Goal: Task Accomplishment & Management: Use online tool/utility

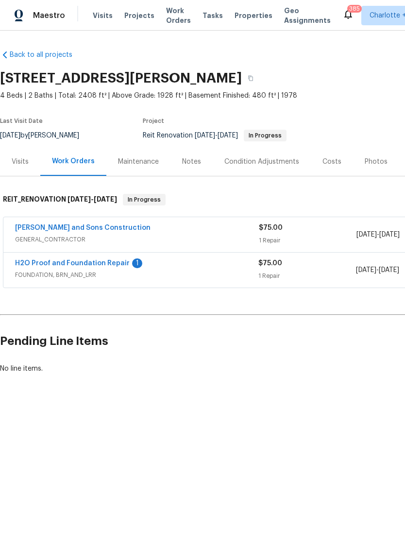
click at [85, 230] on link "[PERSON_NAME] and Sons Construction" at bounding box center [83, 227] width 136 height 7
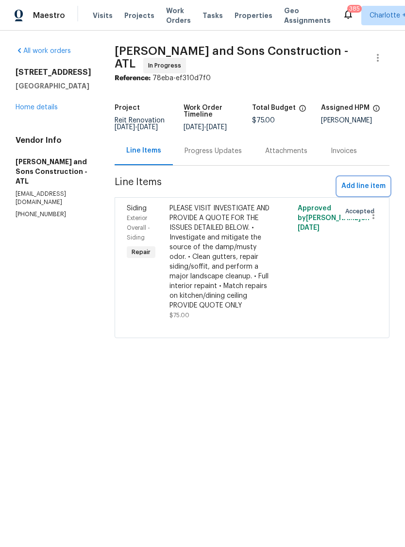
click at [359, 187] on span "Add line item" at bounding box center [364, 186] width 44 height 12
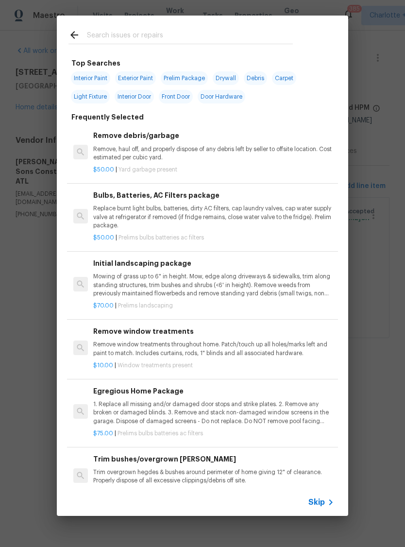
click at [166, 36] on input "text" at bounding box center [190, 36] width 206 height 15
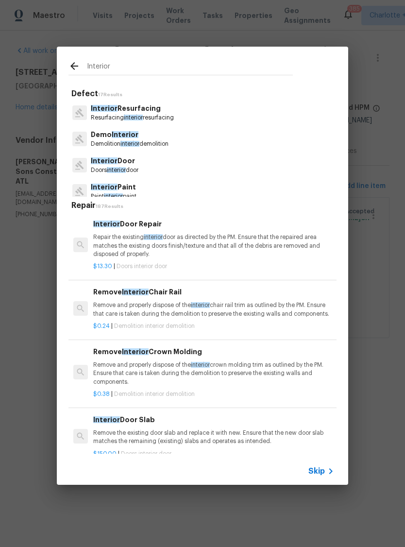
type input "Interior"
click at [157, 185] on div "Interior Paint Paint interior paint" at bounding box center [202, 191] width 268 height 26
click at [172, 187] on div "Interior Paint Paint interior paint" at bounding box center [202, 191] width 268 height 26
click at [123, 185] on p "Interior Paint" at bounding box center [114, 187] width 46 height 10
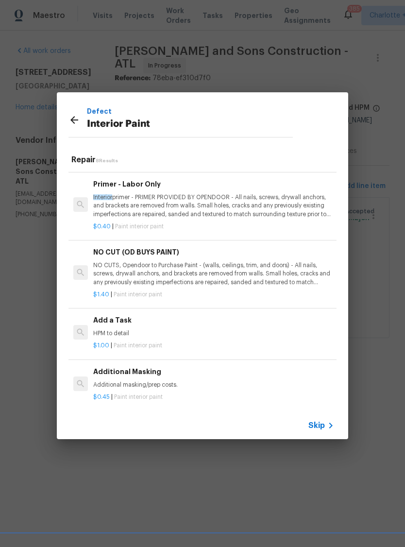
scroll to position [233, 0]
click at [133, 321] on h6 "Add a Task" at bounding box center [213, 320] width 241 height 11
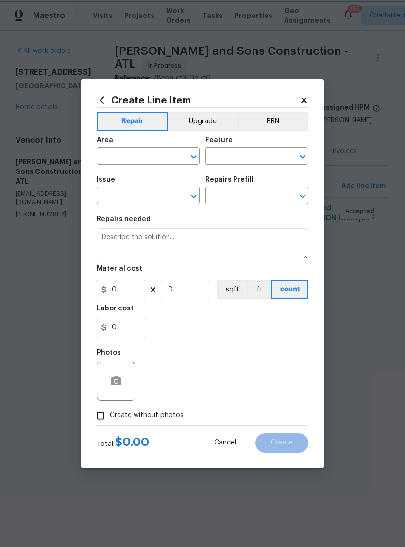
type input "Overall Paint"
type input "Interior Paint"
type textarea "HPM to detail"
type input "1"
type input "Add a Task $1.00"
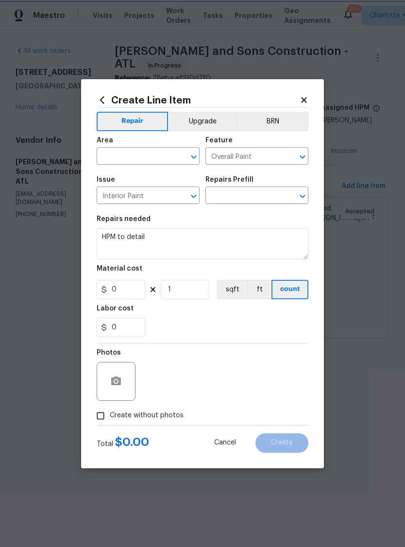
type input "1"
click at [121, 327] on input "0" at bounding box center [121, 327] width 49 height 19
click at [142, 150] on input "text" at bounding box center [135, 157] width 76 height 15
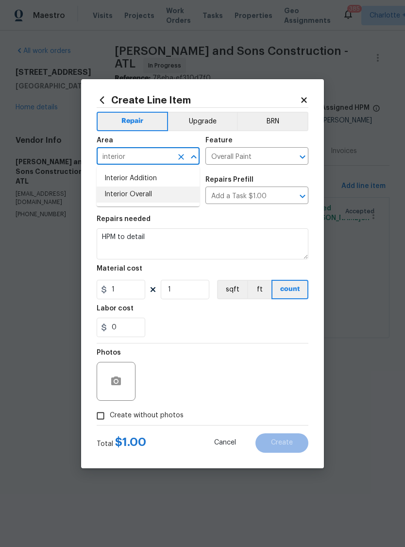
click at [172, 197] on li "Interior Overall" at bounding box center [148, 195] width 103 height 16
type input "Interior Overall"
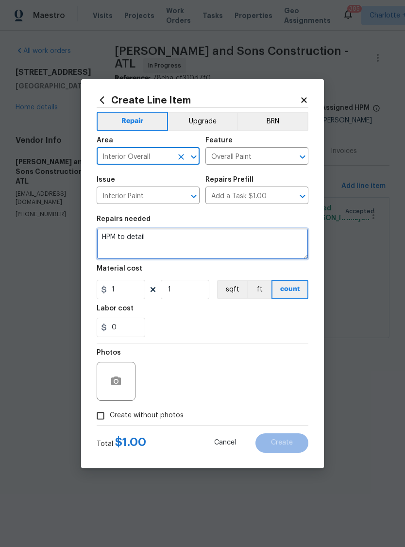
click at [172, 253] on textarea "HPM to detail" at bounding box center [203, 243] width 212 height 31
type textarea "H"
paste textarea "lore.ipsumd SI ametco adi elits doei te inc utl etdolorema al enim admin: Venia…"
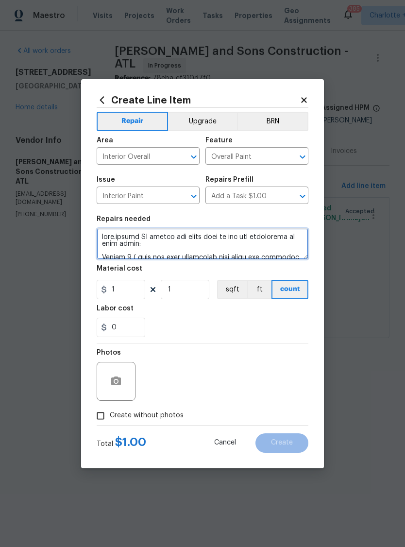
scroll to position [238, 0]
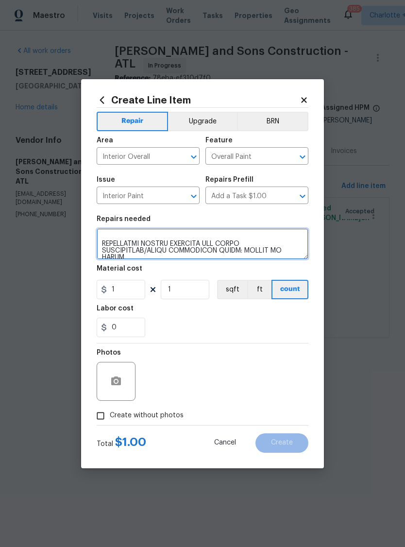
type textarea "lore.ipsumd SI ametco adi elits doei te inc utl etdolorema al enim admin: Venia…"
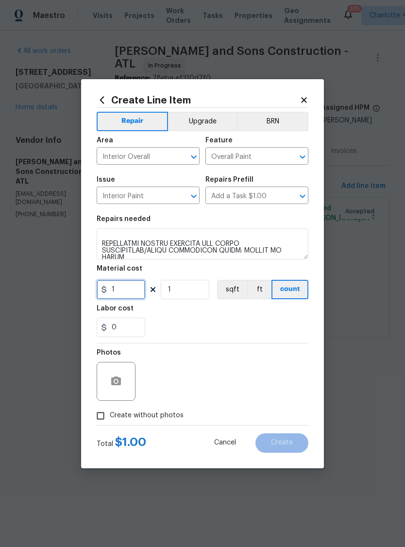
click at [126, 288] on input "1" at bounding box center [121, 289] width 49 height 19
type input "4880"
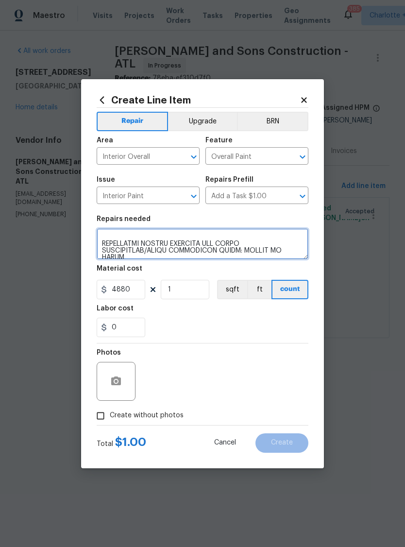
click at [299, 253] on textarea at bounding box center [203, 243] width 212 height 31
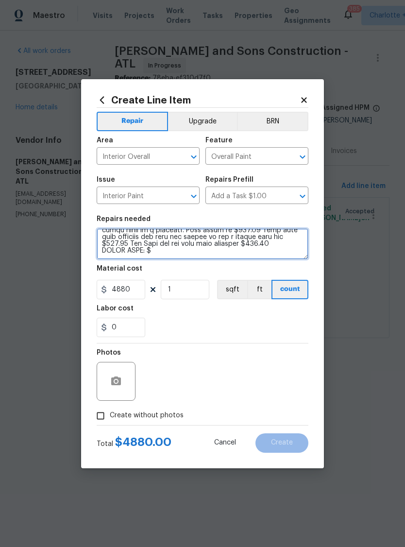
scroll to position [211, 0]
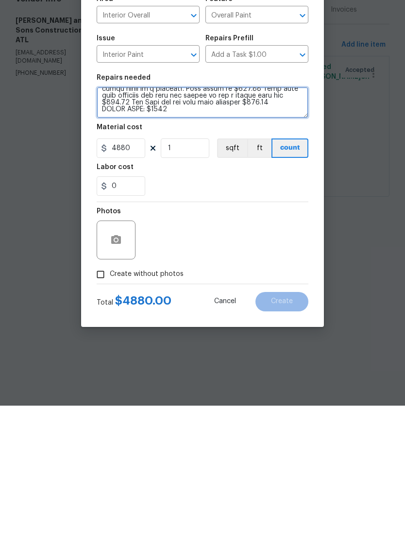
type textarea "lore.ipsumd SI ametco adi elits doei te inc utl etdolorema al enim admin: Venia…"
click at [105, 407] on input "Create without photos" at bounding box center [100, 416] width 18 height 18
checkbox input "true"
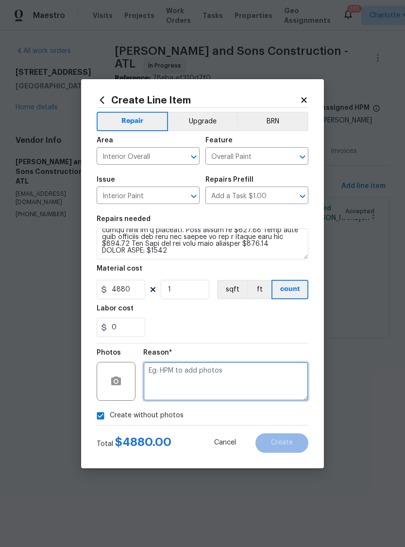
click at [228, 372] on textarea at bounding box center [225, 381] width 165 height 39
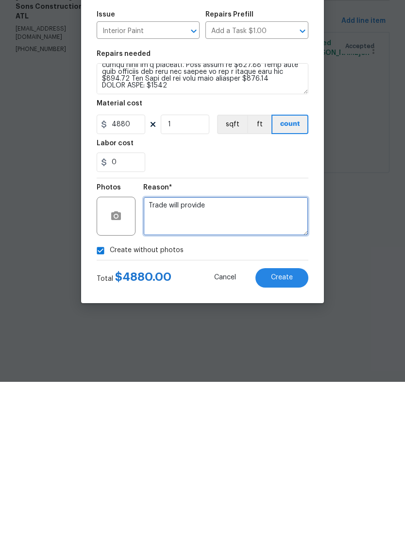
type textarea "Trade will provide"
click at [297, 433] on button "Create" at bounding box center [282, 442] width 53 height 19
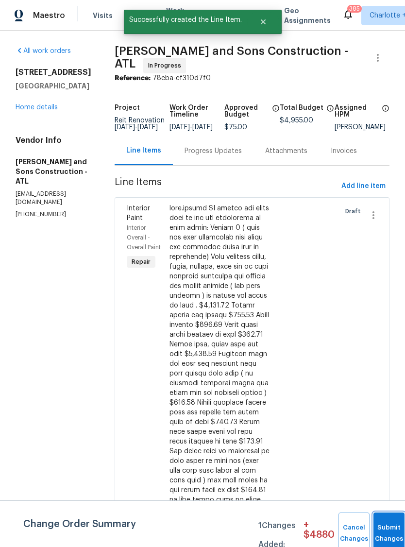
click at [387, 524] on button "Submit Changes" at bounding box center [389, 533] width 31 height 42
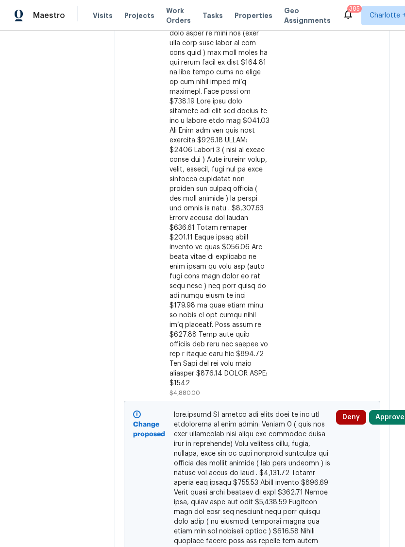
scroll to position [429, 0]
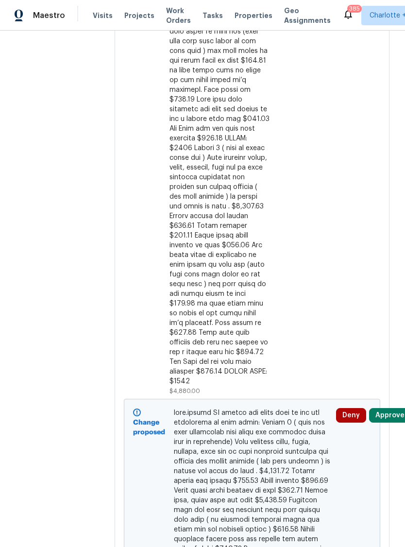
click at [392, 408] on button "Approve" at bounding box center [390, 415] width 42 height 15
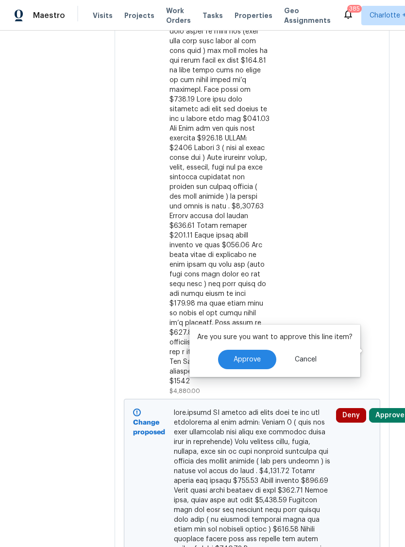
click at [252, 364] on button "Approve" at bounding box center [247, 359] width 58 height 19
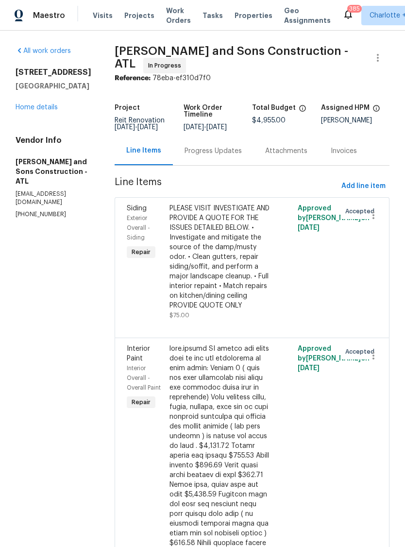
scroll to position [0, 0]
click at [368, 350] on icon "button" at bounding box center [374, 356] width 12 height 12
click at [239, 415] on div at bounding box center [202, 273] width 405 height 547
click at [374, 350] on icon "button" at bounding box center [374, 356] width 12 height 12
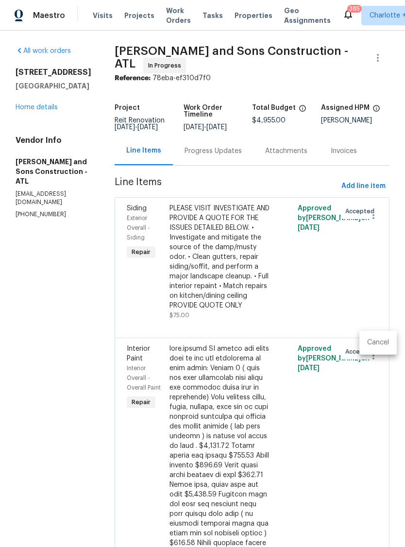
click at [365, 393] on div at bounding box center [202, 273] width 405 height 547
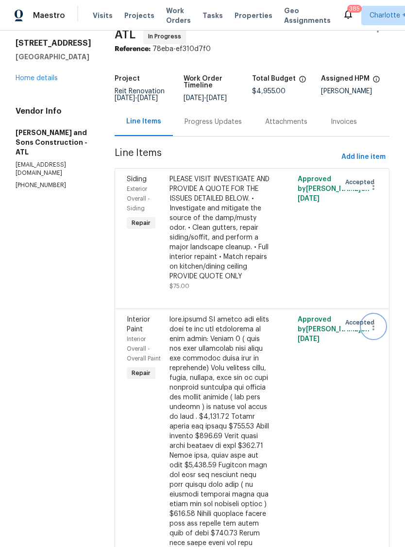
scroll to position [27, 0]
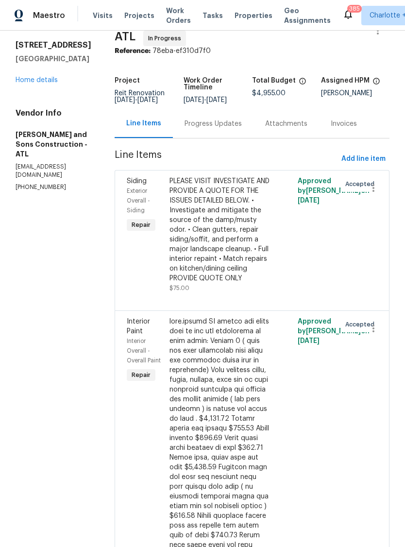
click at [52, 84] on link "Home details" at bounding box center [37, 80] width 42 height 7
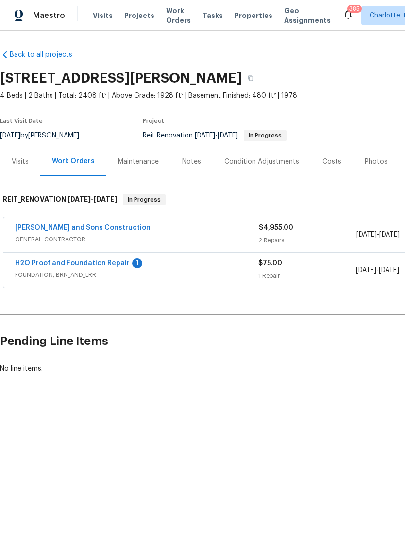
click at [99, 229] on link "[PERSON_NAME] and Sons Construction" at bounding box center [83, 227] width 136 height 7
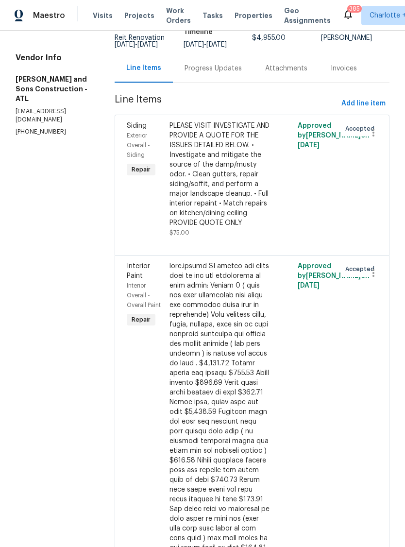
scroll to position [84, 0]
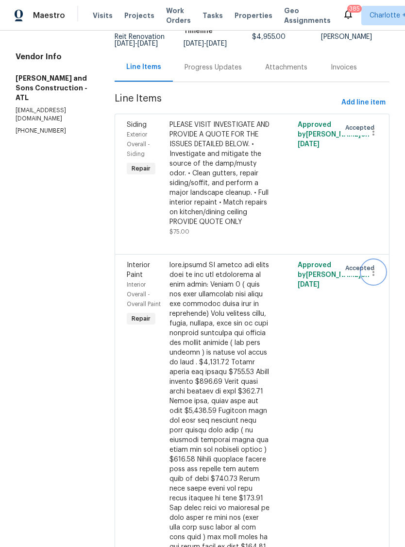
click at [376, 266] on icon "button" at bounding box center [374, 272] width 12 height 12
click at [344, 357] on div at bounding box center [202, 273] width 405 height 547
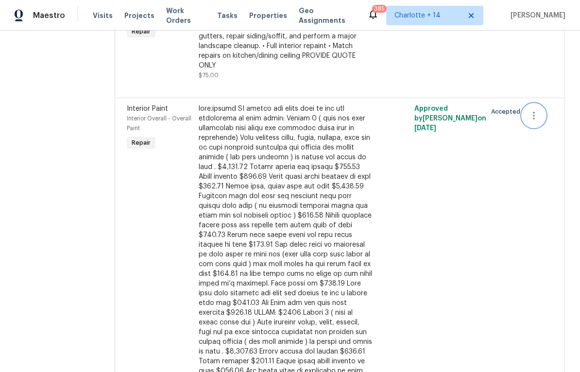
scroll to position [185, 0]
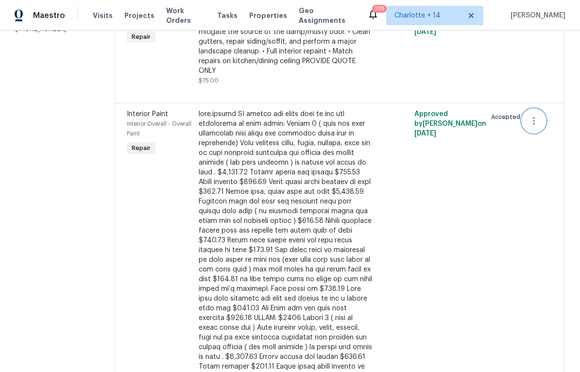
click at [405, 125] on button "button" at bounding box center [533, 120] width 23 height 23
click at [405, 121] on li "Cancel" at bounding box center [538, 119] width 37 height 16
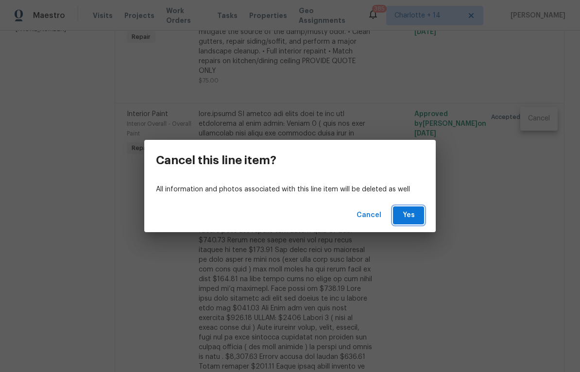
click at [405, 217] on span "Yes" at bounding box center [409, 215] width 16 height 12
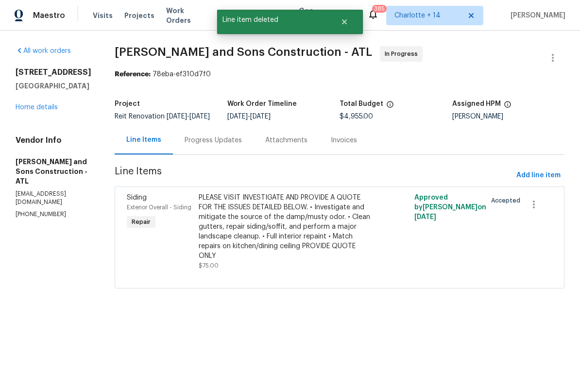
scroll to position [0, 0]
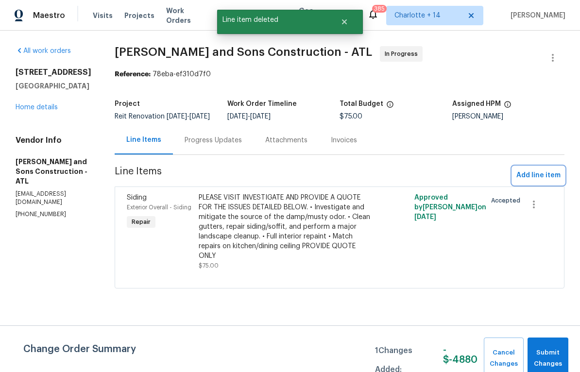
click at [405, 182] on span "Add line item" at bounding box center [538, 176] width 44 height 12
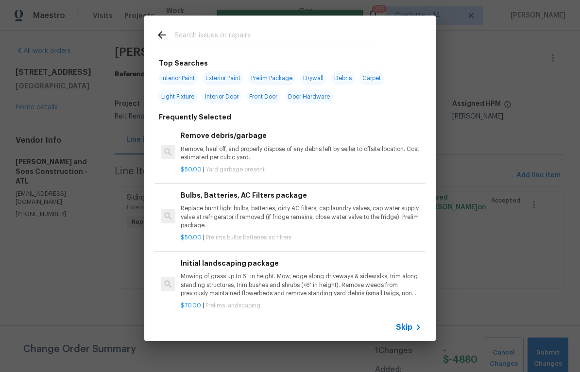
click at [256, 27] on div at bounding box center [268, 35] width 248 height 38
click at [198, 35] on input "text" at bounding box center [277, 36] width 206 height 15
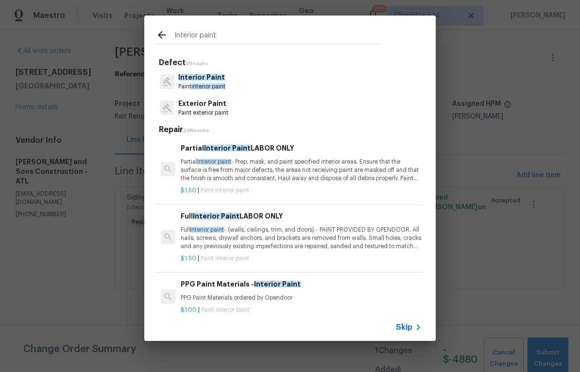
type input "Interior paint"
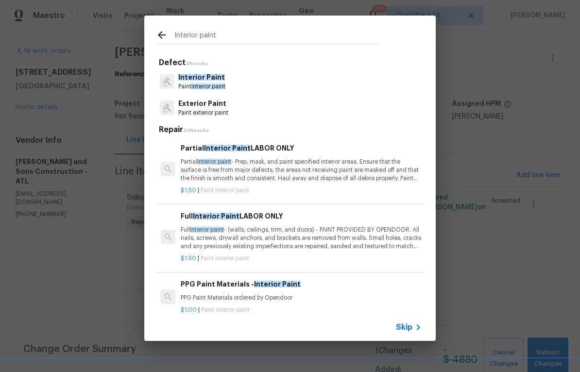
click at [254, 79] on div "Interior Paint Paint interior paint" at bounding box center [290, 81] width 268 height 26
click at [278, 79] on div "Interior Paint Paint interior paint" at bounding box center [290, 81] width 268 height 26
click at [220, 88] on span "interior paint" at bounding box center [208, 87] width 34 height 6
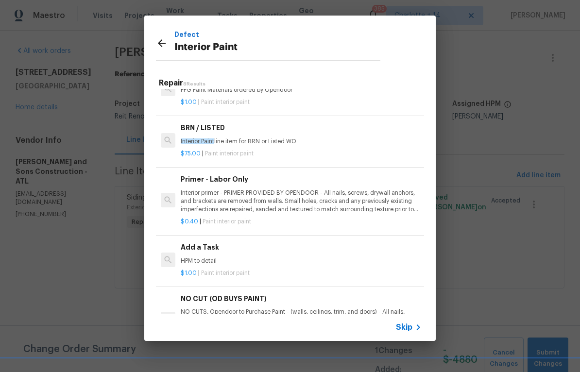
scroll to position [162, 0]
click at [209, 242] on h6 "Add a Task" at bounding box center [301, 246] width 241 height 11
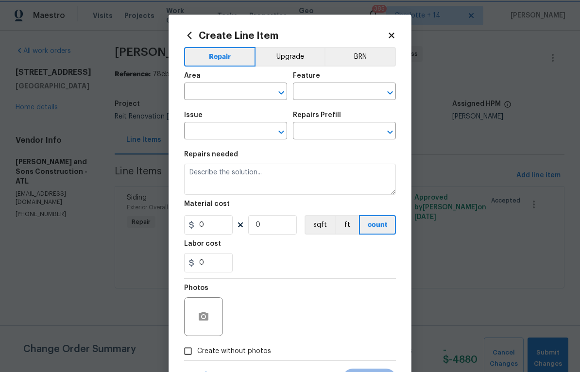
type input "Overall Paint"
type input "Interior Paint"
type textarea "HPM to detail"
type input "1"
type input "Add a Task $1.00"
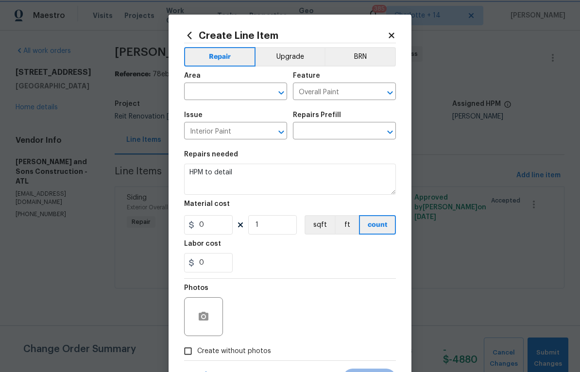
type input "1"
click at [223, 92] on input "text" at bounding box center [222, 92] width 76 height 15
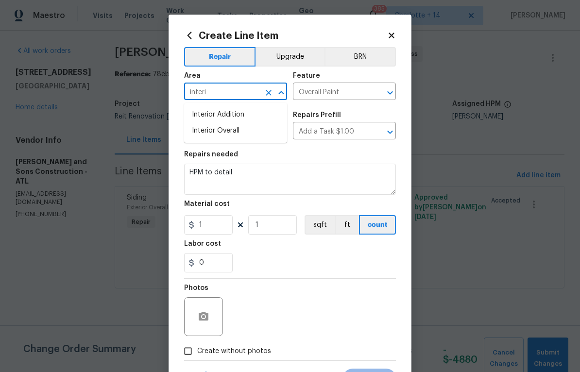
click at [270, 129] on li "Interior Overall" at bounding box center [235, 131] width 103 height 16
type input "Interior Overall"
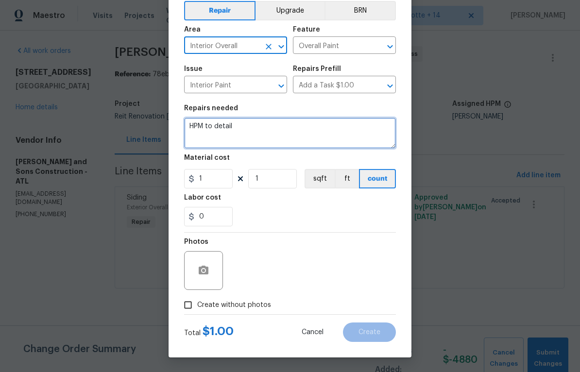
click at [273, 135] on textarea "HPM to detail" at bounding box center [290, 133] width 212 height 31
type textarea "H"
paste textarea "lore.ipsumd SI ametco adi elits doei te inc utl etdolorema al enim admin: Venia…"
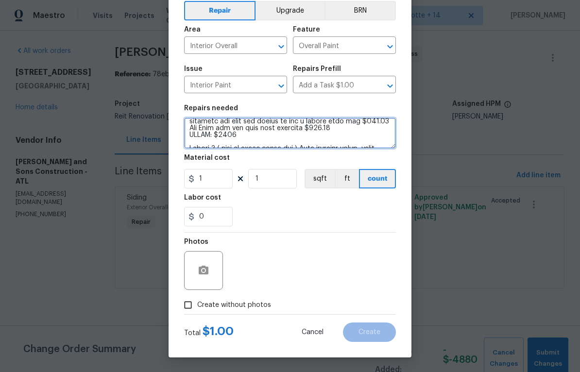
scroll to position [133, 0]
click at [265, 133] on textarea at bounding box center [290, 133] width 212 height 31
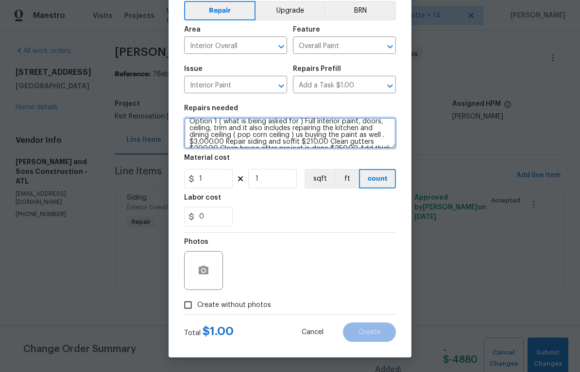
scroll to position [0, 0]
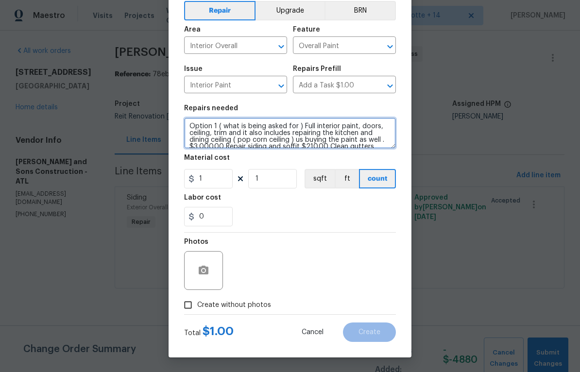
click at [190, 140] on textarea "Option 1 ( what is being asked for ) Full interior paint, doors, ceiling, trim …" at bounding box center [290, 133] width 212 height 31
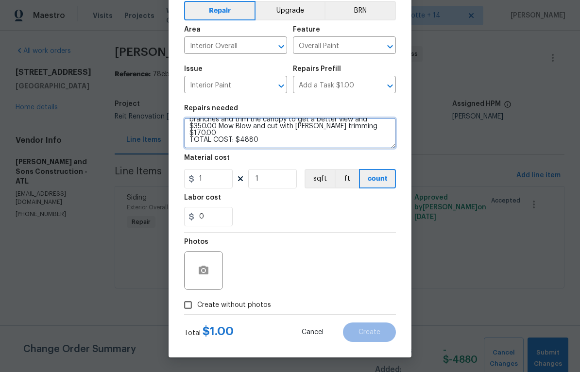
scroll to position [68, 0]
type textarea "Option 1 ( what is being asked for ) Full interior paint, doors, ceiling, trim …"
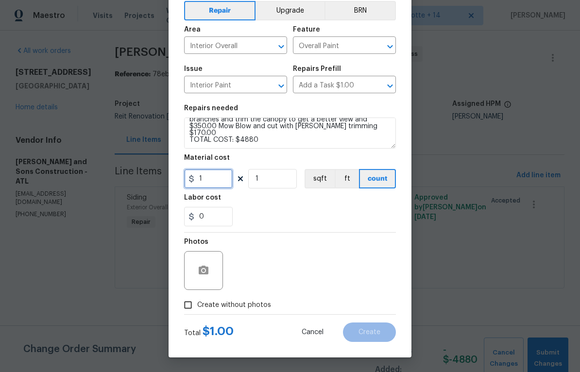
click at [231, 170] on input "1" at bounding box center [208, 178] width 49 height 19
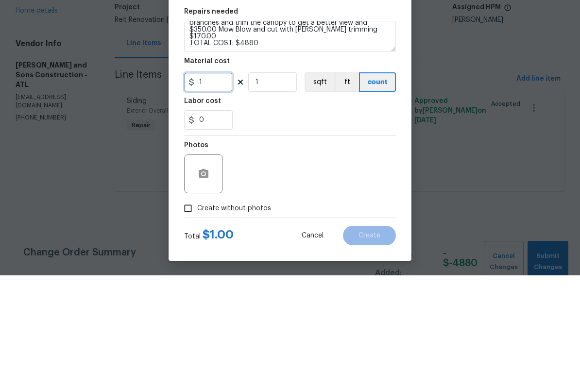
click at [226, 169] on input "1" at bounding box center [208, 178] width 49 height 19
type input "4880"
click at [351, 131] on section "Repairs needed Option 1 ( what is being asked for ) Full interior paint, doors,…" at bounding box center [290, 165] width 212 height 133
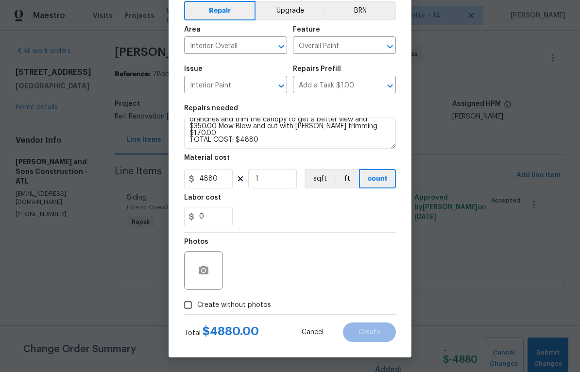
click at [194, 309] on input "Create without photos" at bounding box center [188, 305] width 18 height 18
checkbox input "true"
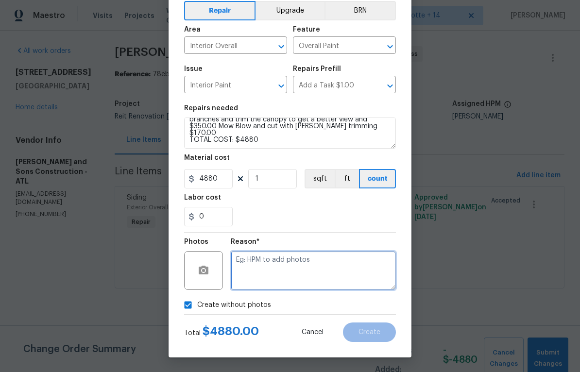
click at [292, 283] on textarea at bounding box center [313, 270] width 165 height 39
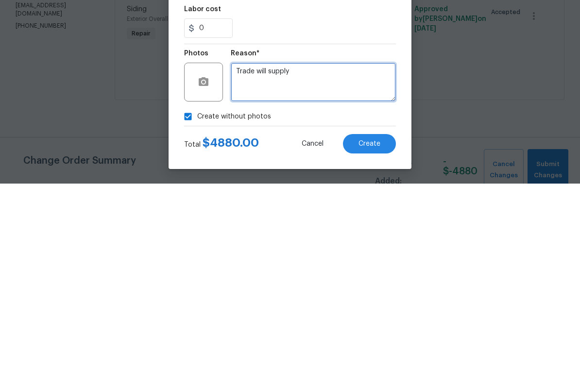
type textarea "Trade will supply"
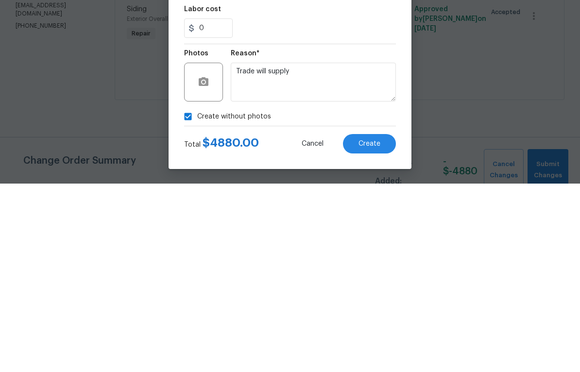
click at [385, 323] on button "Create" at bounding box center [369, 332] width 53 height 19
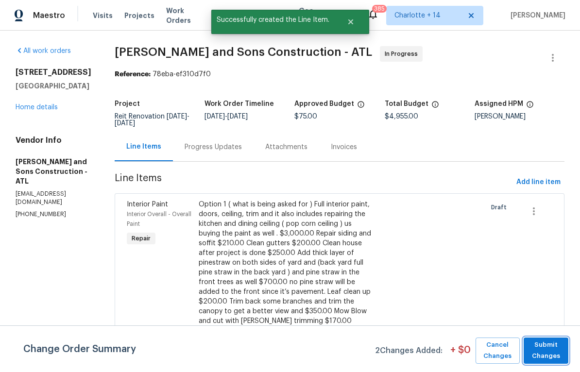
click at [405, 347] on span "Submit Changes" at bounding box center [546, 351] width 35 height 22
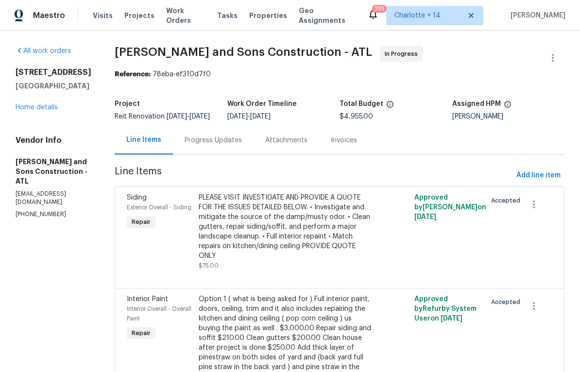
scroll to position [0, 0]
click at [200, 145] on div "Progress Updates" at bounding box center [213, 141] width 57 height 10
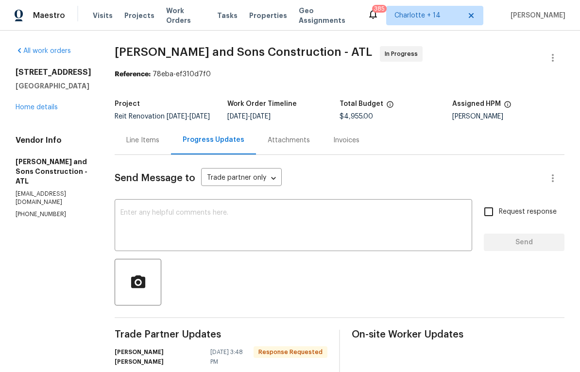
click at [222, 227] on textarea at bounding box center [293, 226] width 346 height 34
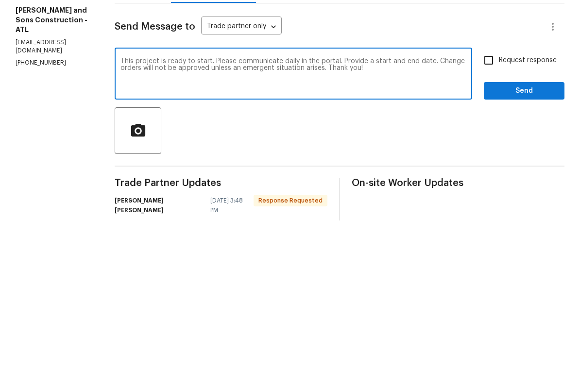
type textarea "This project is ready to start. Please communicate daily in the portal. Provide…"
click at [405, 202] on input "Request response" at bounding box center [488, 212] width 20 height 20
checkbox input "true"
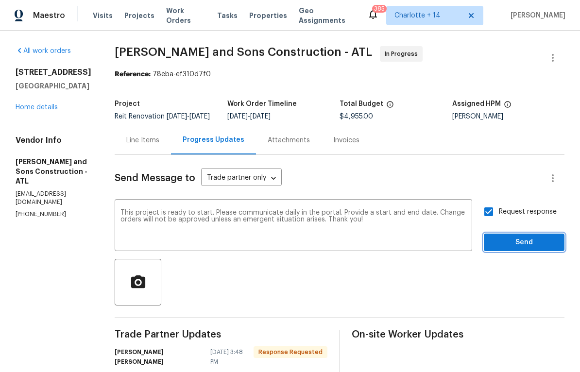
click at [405, 245] on span "Send" at bounding box center [524, 243] width 65 height 12
